Goal: Use online tool/utility: Use online tool/utility

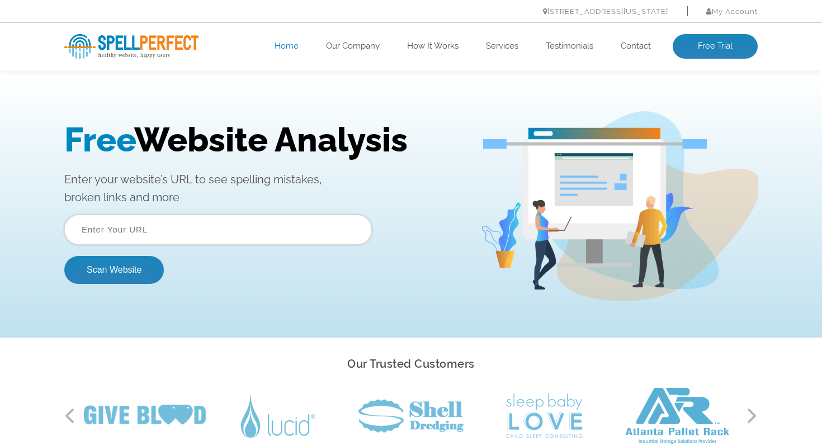
click at [284, 224] on input "text" at bounding box center [218, 230] width 308 height 30
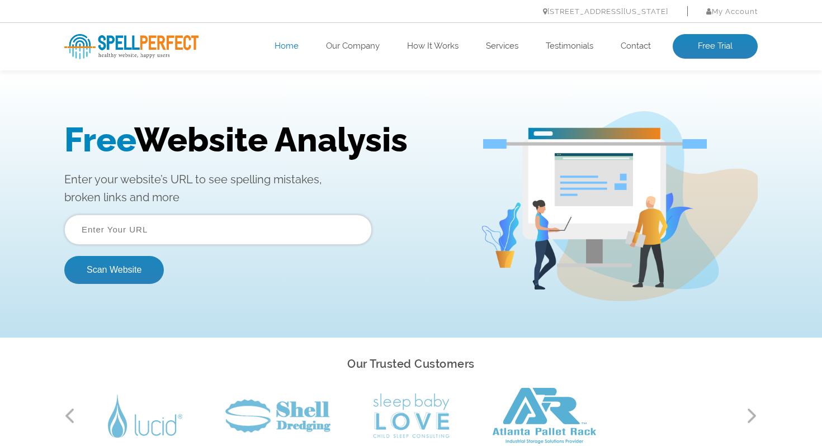
paste input "https://techintegry.com/"
type input "https://techintegry.com/"
click at [76, 275] on button "Scan Website" at bounding box center [114, 270] width 100 height 28
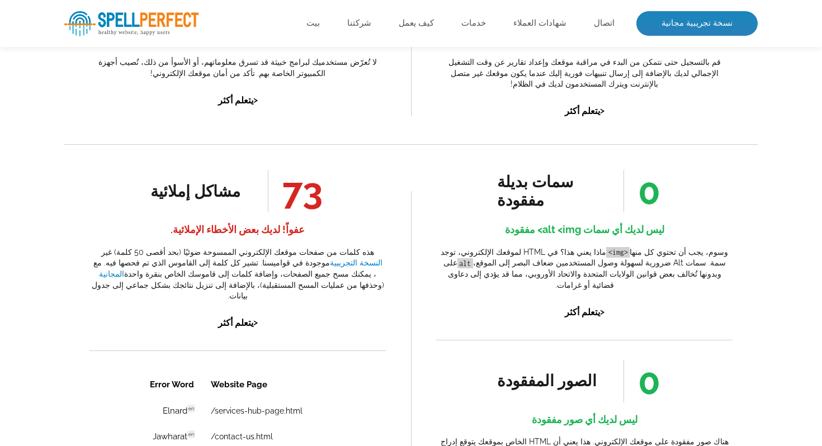
scroll to position [519, 0]
click at [609, 267] on p "ماذا يعني هذا؟ في HTML لموقعك الإلكتروني، توجد <img> وسوم، يجب أن تحتوي كل منها…" at bounding box center [584, 269] width 296 height 44
click at [730, 253] on p "ماذا يعني هذا؟ في HTML لموقعك الإلكتروني، توجد <img> وسوم، يجب أن تحتوي كل منها…" at bounding box center [584, 269] width 296 height 44
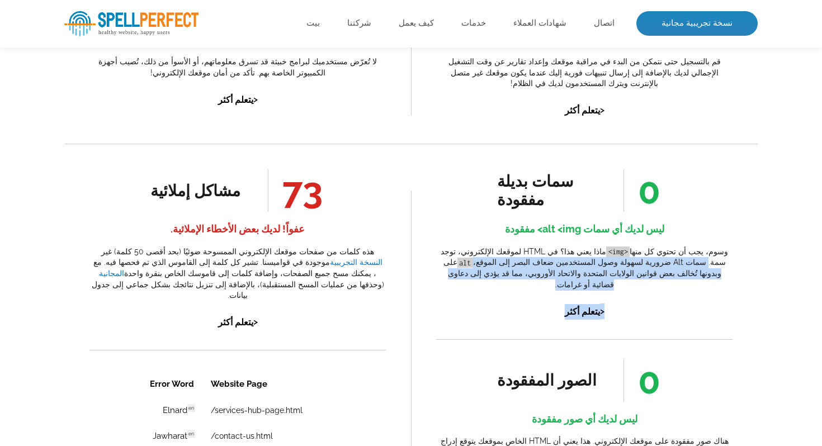
drag, startPoint x: 730, startPoint y: 247, endPoint x: 609, endPoint y: 294, distance: 129.8
click at [609, 294] on div "سمات بديلة مفقودة 0 ليس لديك أي سمات alt <img> مفقودة ماذا يعني هذا؟ في HTML لم…" at bounding box center [584, 244] width 296 height 150
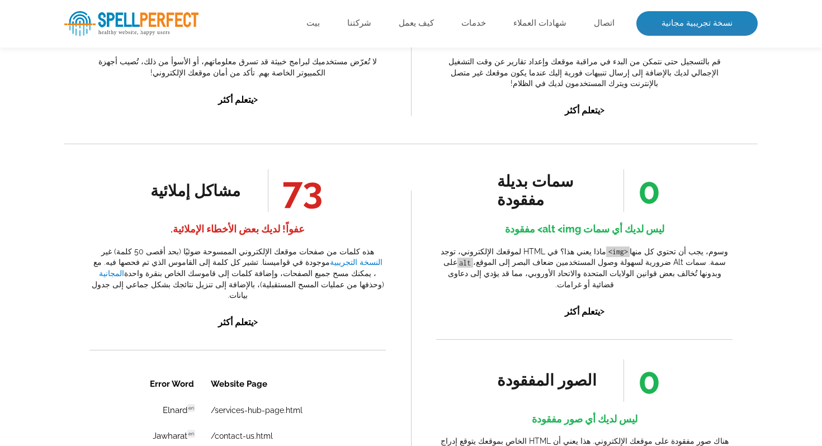
click at [675, 256] on p "ماذا يعني هذا؟ في HTML لموقعك الإلكتروني، توجد <img> وسوم، يجب أن تحتوي كل منها…" at bounding box center [584, 269] width 296 height 44
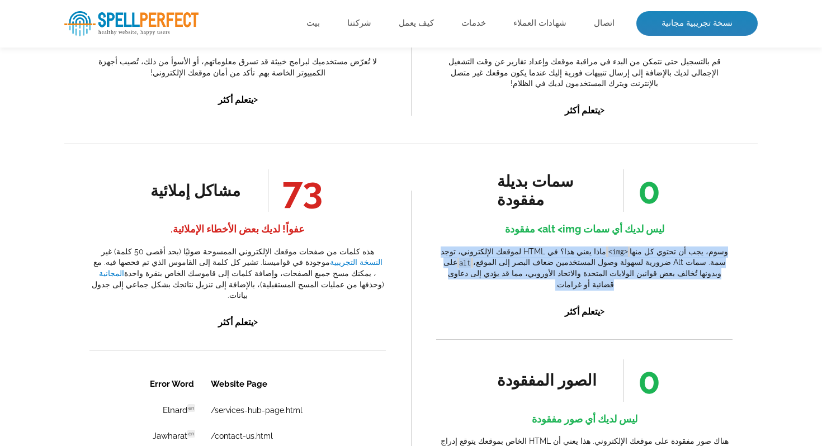
click at [675, 256] on p "ماذا يعني هذا؟ في HTML لموقعك الإلكتروني، توجد <img> وسوم، يجب أن تحتوي كل منها…" at bounding box center [584, 269] width 296 height 44
copy div "ماذا يعني هذا؟ في HTML لموقعك الإلكتروني، توجد <img> وسوم، يجب أن تحتوي كل منها…"
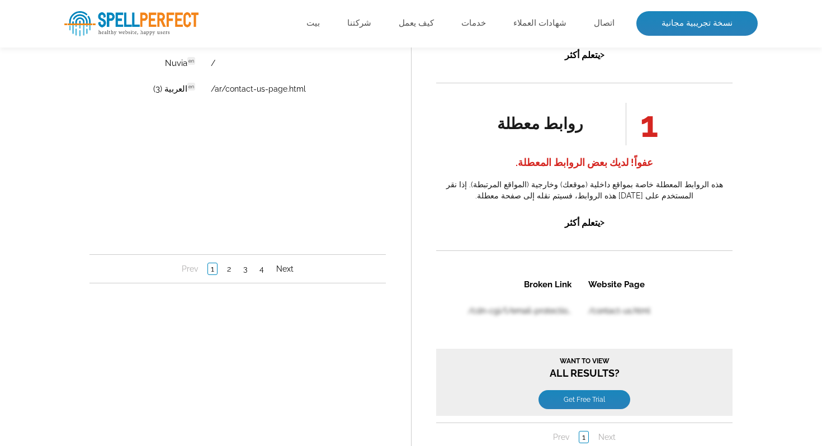
scroll to position [968, 0]
